Goal: Book appointment/travel/reservation

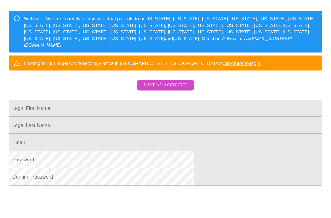
scroll to position [90, 0]
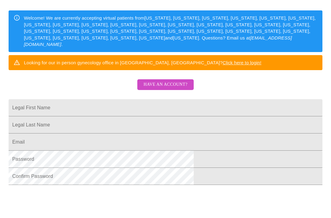
click at [81, 113] on input "Legal First Name" at bounding box center [166, 107] width 314 height 17
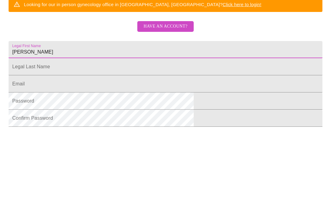
type input "[PERSON_NAME]"
click at [87, 117] on input "Legal First Name" at bounding box center [166, 125] width 314 height 17
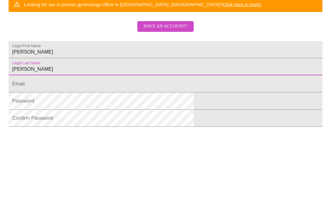
scroll to position [141, 0]
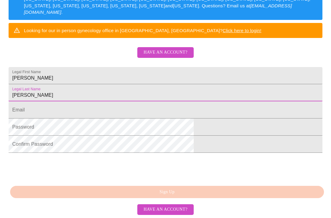
type input "[PERSON_NAME]"
click at [81, 109] on input "Legal First Name" at bounding box center [166, 110] width 314 height 17
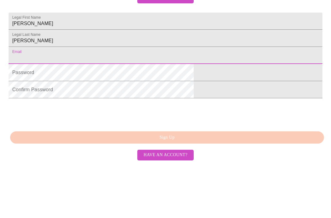
type input "[EMAIL_ADDRESS][DOMAIN_NAME]"
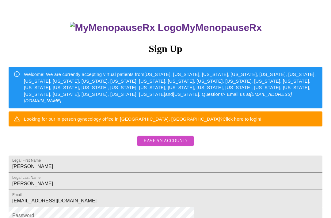
scroll to position [0, 0]
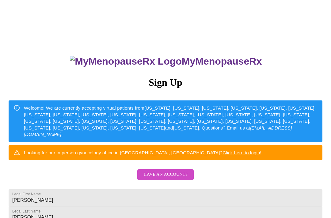
click at [163, 76] on div "MyMenopauseRx Sign Up Welcome! We are currently accepting virtual patients from…" at bounding box center [165, 155] width 327 height 218
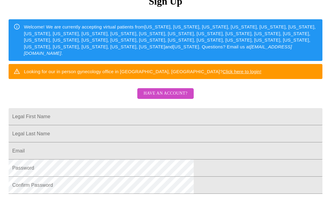
scroll to position [86, 0]
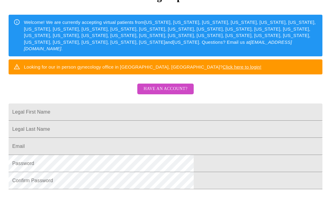
click at [81, 115] on input "Legal First Name" at bounding box center [166, 112] width 314 height 17
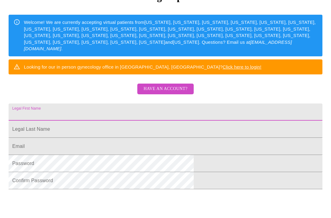
scroll to position [86, 0]
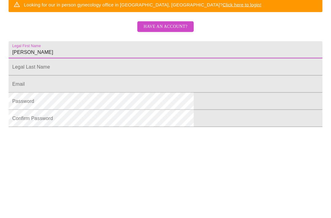
type input "Mary"
click at [85, 121] on input "Legal First Name" at bounding box center [166, 129] width 314 height 17
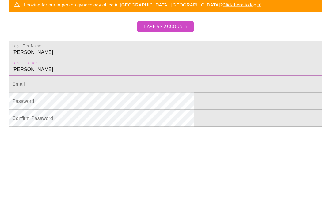
scroll to position [141, 0]
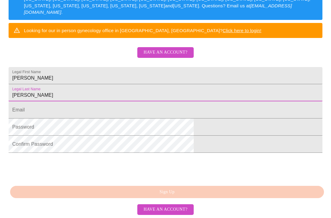
type input "Ryan"
click at [80, 108] on input "Legal First Name" at bounding box center [166, 110] width 314 height 17
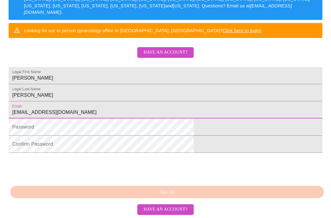
type input "Irelandgirl520@outlook.com"
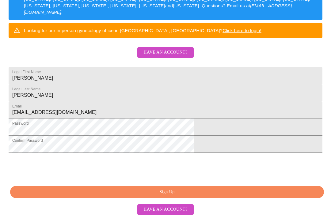
click at [169, 196] on span "Sign Up" at bounding box center [167, 193] width 300 height 8
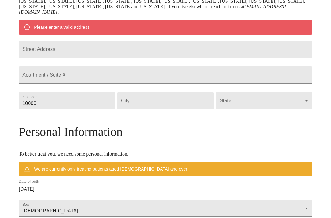
scroll to position [117, 0]
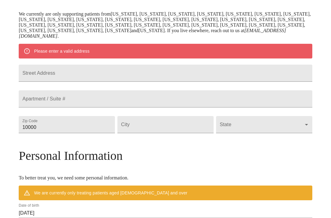
click at [67, 82] on input "Street Address" at bounding box center [166, 73] width 294 height 17
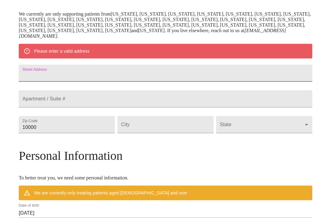
type input "1468 Millstream Lane"
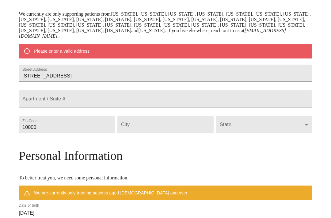
click at [65, 108] on input "Street Address" at bounding box center [166, 99] width 294 height 17
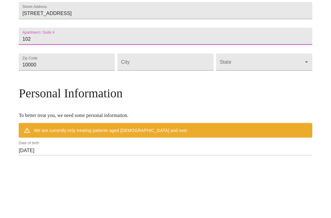
type input "102"
click at [86, 116] on input "10000" at bounding box center [67, 124] width 96 height 17
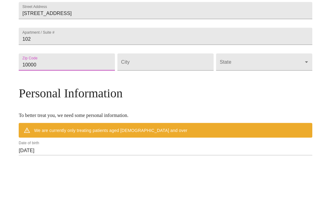
click at [78, 116] on input "10000" at bounding box center [67, 124] width 96 height 17
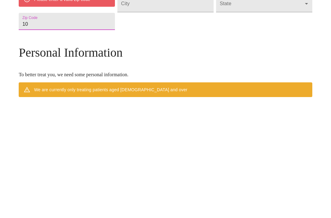
type input "1"
type input "3"
type input "34698"
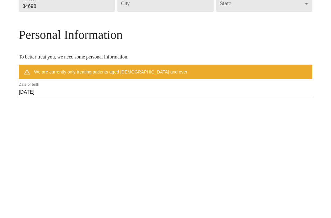
scroll to position [238, 0]
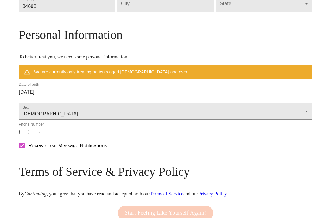
click at [145, 12] on input "Street Address" at bounding box center [166, 3] width 96 height 17
type input "Dunedin"
click at [272, 26] on body "MyMenopauseRx Welcome to MyMenopauseRx Since it's your first time here, you'll …" at bounding box center [165, 9] width 327 height 489
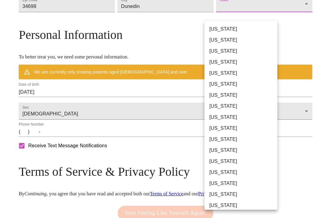
click at [218, 116] on li "Florida" at bounding box center [241, 117] width 73 height 11
type input "Florida"
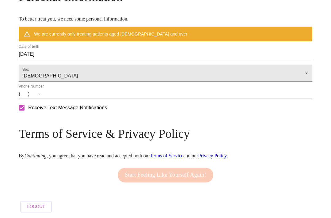
scroll to position [276, 0]
click at [28, 114] on input "Receive Text Message Notifications" at bounding box center [21, 108] width 13 height 13
checkbox input "false"
click at [64, 99] on input "(   )    -" at bounding box center [166, 94] width 294 height 10
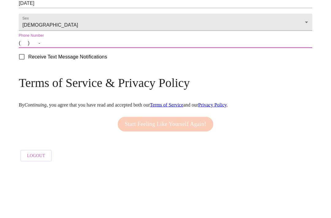
type input "(603) 553-2750"
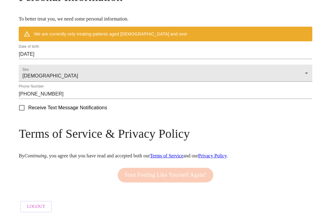
click at [28, 114] on input "Receive Text Message Notifications" at bounding box center [21, 108] width 13 height 13
checkbox input "false"
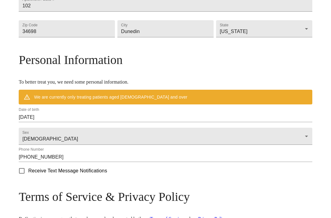
scroll to position [196, 0]
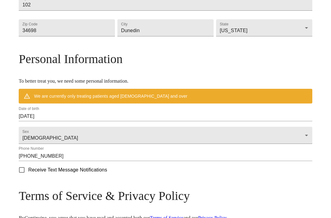
click at [86, 122] on input "09/17/2025" at bounding box center [166, 117] width 294 height 10
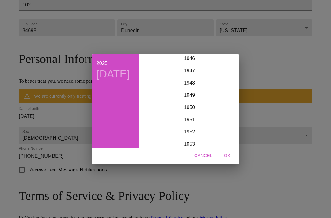
scroll to position [580, 0]
click at [185, 113] on div "1950" at bounding box center [189, 107] width 95 height 12
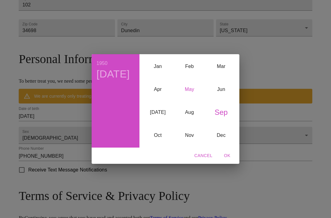
click at [189, 97] on div "May" at bounding box center [190, 89] width 32 height 23
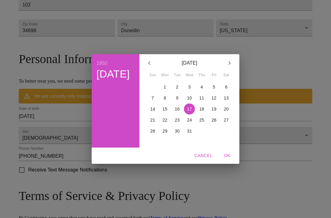
click at [163, 123] on p "22" at bounding box center [165, 120] width 5 height 6
click at [223, 160] on span "OK" at bounding box center [227, 156] width 15 height 8
type input "05/22/1950"
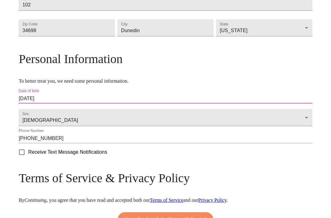
click at [95, 104] on div "Date of birth 05/22/1950" at bounding box center [166, 96] width 294 height 15
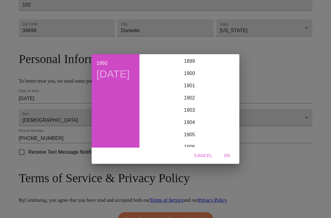
scroll to position [589, 0]
click at [265, 75] on div "1950 Mon, May 22 1899 1900 1901 1902 1903 1904 1905 1906 1907 1908 1909 1910 19…" at bounding box center [165, 109] width 331 height 218
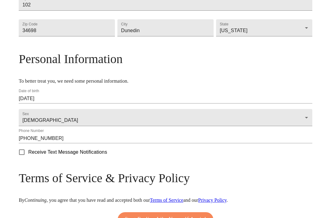
click at [96, 143] on body "MyMenopauseRx Welcome to MyMenopauseRx Since it's your first time here, you'll …" at bounding box center [165, 34] width 327 height 454
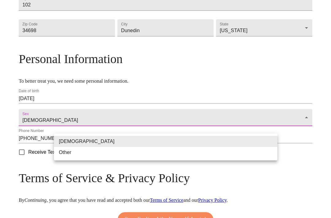
click at [289, 124] on div at bounding box center [165, 109] width 331 height 218
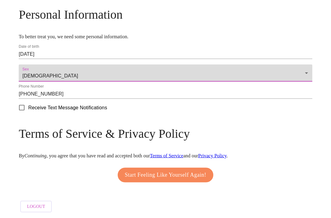
scroll to position [258, 0]
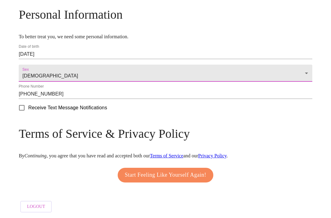
click at [163, 180] on span "Start Feeling Like Yourself Again!" at bounding box center [166, 176] width 82 height 10
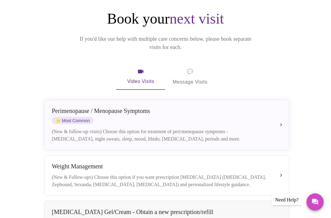
scroll to position [57, 0]
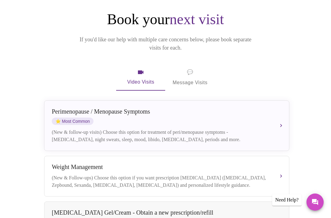
click at [280, 112] on div "Perimenopause / Menopause Symptoms ⭐ Most Common (New & follow-up visits) Choos…" at bounding box center [167, 125] width 230 height 35
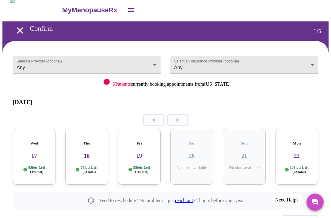
scroll to position [0, 0]
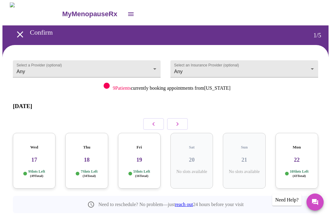
click at [154, 64] on body "MyMenopauseRx Confirm 1 / 5 Select a Provider (optional) Any Any Select an Insu…" at bounding box center [165, 132] width 327 height 261
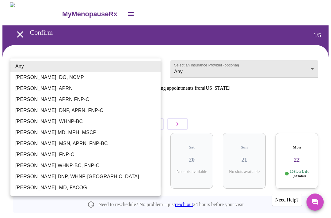
click at [69, 74] on li "Barbra S Hanna, DO, NCMP" at bounding box center [85, 77] width 150 height 11
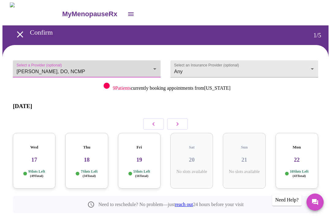
type input "Barbra S Hanna, DO, NCMP"
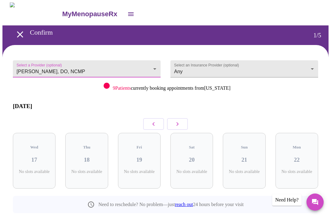
click at [311, 63] on body "MyMenopauseRx Confirm 1 / 5 Select a Provider (optional) Barbra S Hanna, DO, NC…" at bounding box center [165, 132] width 327 height 261
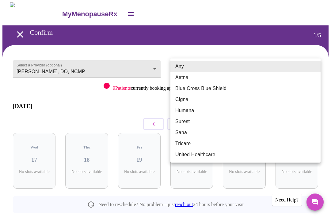
click at [182, 75] on li "Aetna" at bounding box center [246, 77] width 150 height 11
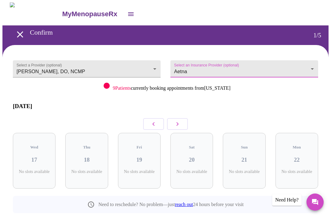
click at [313, 64] on body "MyMenopauseRx Confirm 1 / 5 Select a Provider (optional) Barbra S Hanna, DO, NC…" at bounding box center [165, 132] width 327 height 261
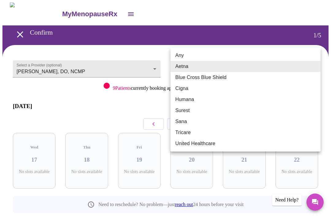
click at [181, 51] on li "Any" at bounding box center [246, 55] width 150 height 11
type input "Any"
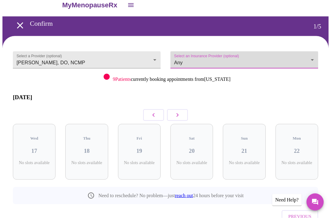
scroll to position [11, 0]
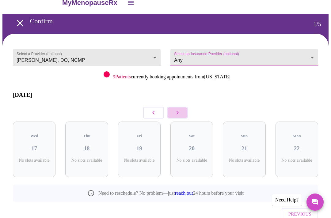
click at [179, 109] on icon "button" at bounding box center [177, 112] width 7 height 7
click at [180, 109] on icon "button" at bounding box center [177, 112] width 7 height 7
click at [153, 50] on body "MyMenopauseRx Confirm 1 / 5 Select a Provider (optional) Barbra S Hanna, DO, NC…" at bounding box center [165, 121] width 327 height 261
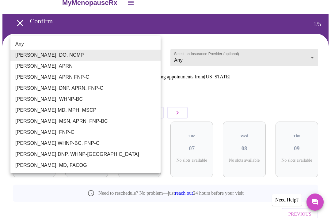
click at [45, 64] on li "Emilie McLain, APRN" at bounding box center [85, 66] width 150 height 11
type input "Emilie McLain, APRN"
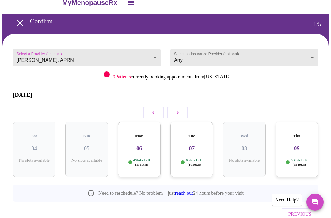
click at [140, 145] on h3 "06" at bounding box center [139, 148] width 33 height 7
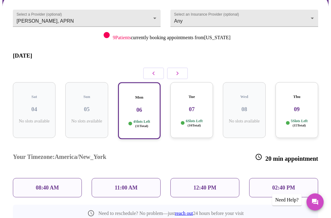
scroll to position [61, 0]
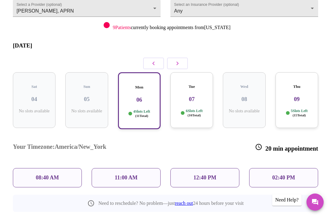
click at [41, 168] on div "08:40 AM" at bounding box center [47, 177] width 69 height 19
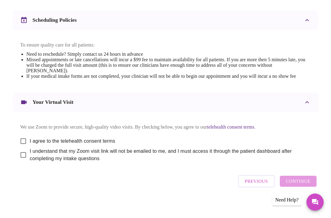
scroll to position [228, 0]
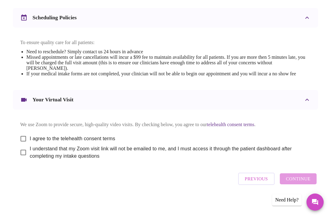
click at [20, 145] on input "I agree to the telehealth consent terms" at bounding box center [23, 139] width 13 height 13
checkbox input "true"
click at [17, 159] on input "I understand that my Zoom visit link will not be emailed to me, and I must acce…" at bounding box center [23, 152] width 13 height 13
checkbox input "true"
click at [302, 183] on span "Continue" at bounding box center [298, 179] width 25 height 8
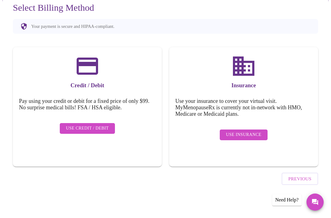
scroll to position [20, 0]
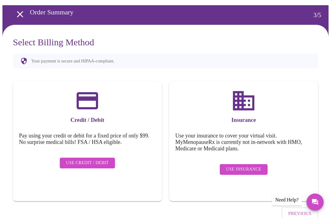
click at [241, 166] on span "Use Insurance" at bounding box center [243, 170] width 35 height 8
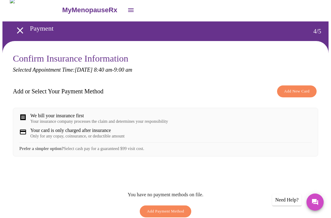
scroll to position [0, 0]
